Goal: Task Accomplishment & Management: Use online tool/utility

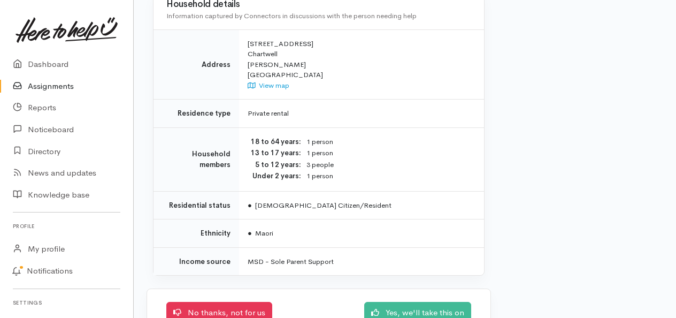
scroll to position [893, 0]
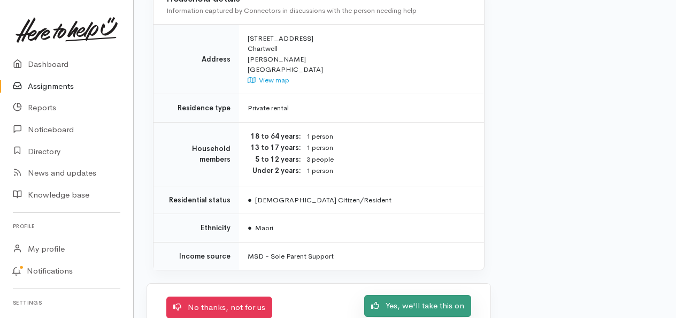
click at [436, 295] on link "Yes, we'll take this on" at bounding box center [417, 306] width 107 height 22
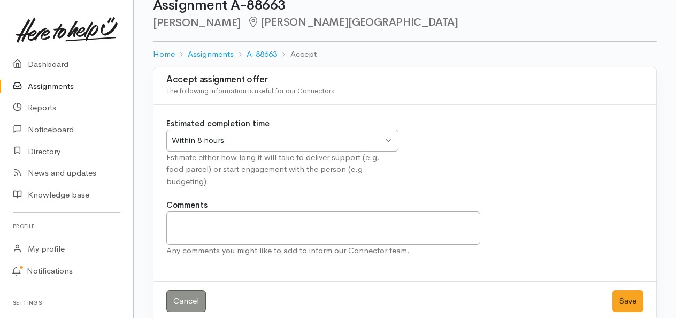
scroll to position [28, 0]
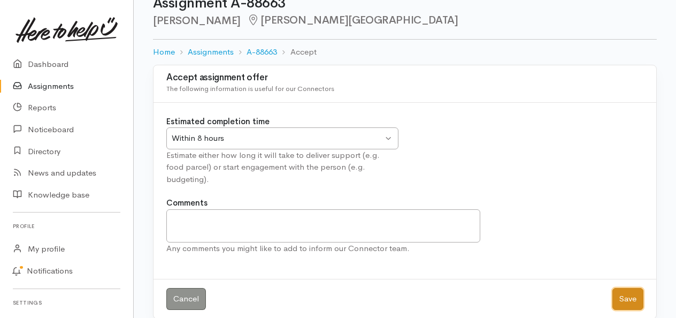
click at [631, 288] on button "Save" at bounding box center [627, 299] width 31 height 22
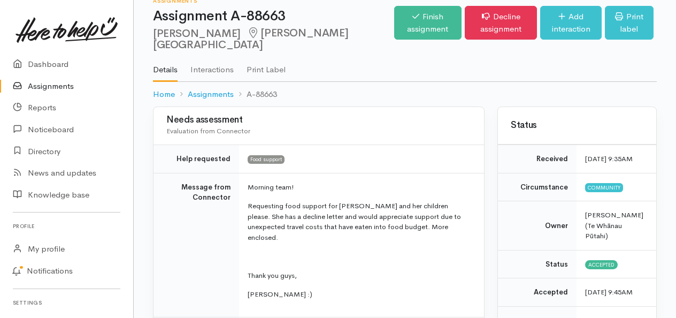
scroll to position [2, 0]
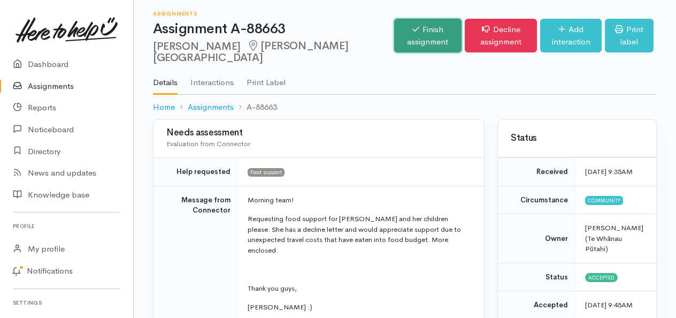
click at [394, 33] on link "Finish assignment" at bounding box center [427, 36] width 67 height 34
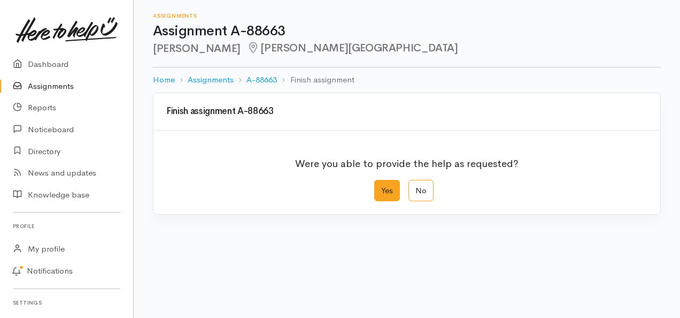
click at [383, 188] on label "Yes" at bounding box center [387, 191] width 26 height 22
click at [381, 187] on input "Yes" at bounding box center [377, 183] width 7 height 7
radio input "true"
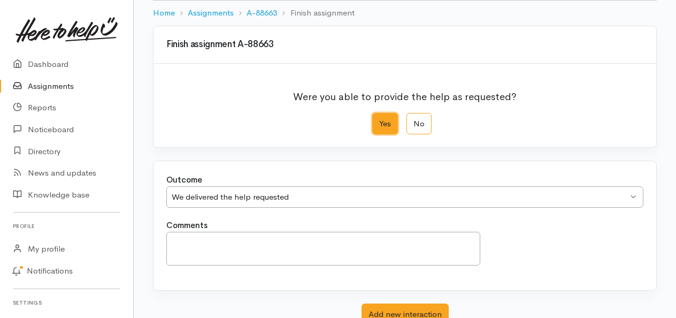
scroll to position [144, 0]
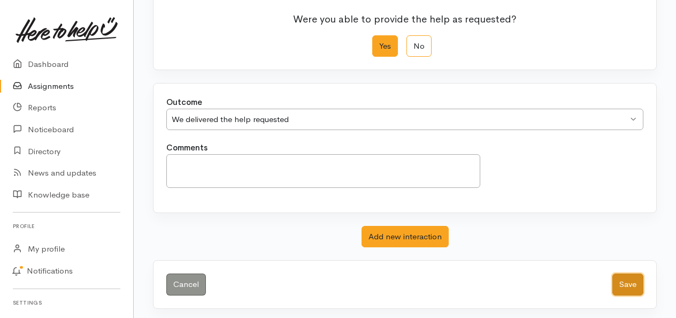
click at [620, 280] on button "Save" at bounding box center [627, 284] width 31 height 22
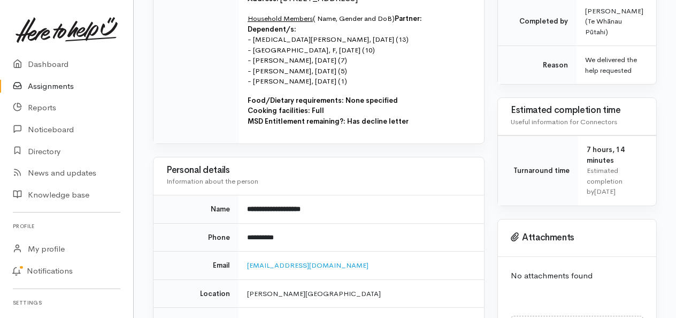
scroll to position [394, 0]
